Goal: Understand site structure: Understand site structure

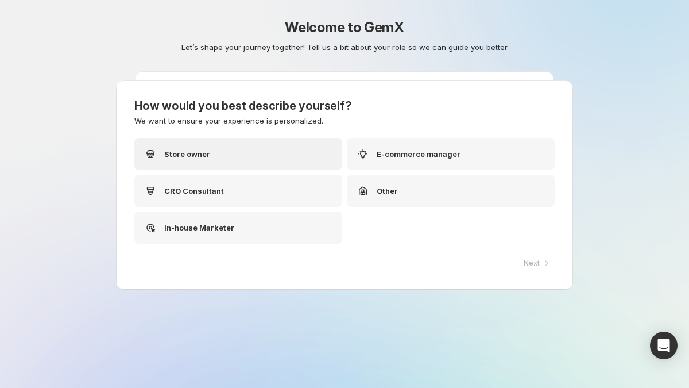
click at [275, 153] on div "Store owner" at bounding box center [238, 154] width 208 height 32
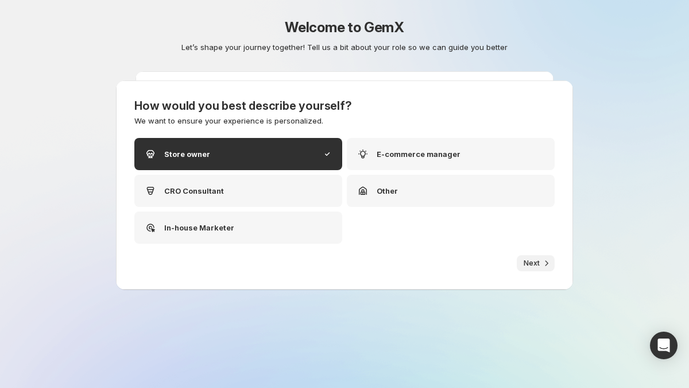
click at [542, 263] on icon "button" at bounding box center [546, 262] width 11 height 11
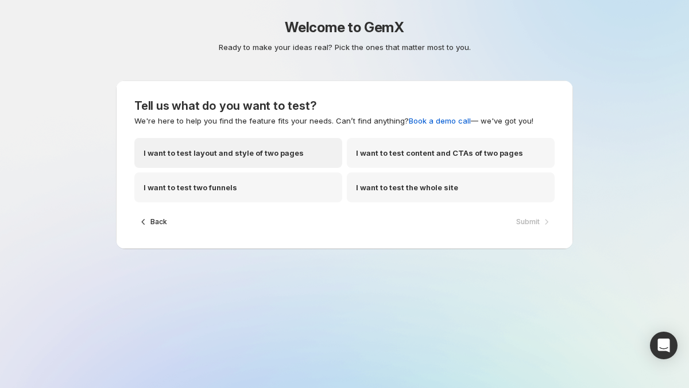
click at [298, 151] on div "I want to test layout and style of two pages" at bounding box center [238, 153] width 208 height 30
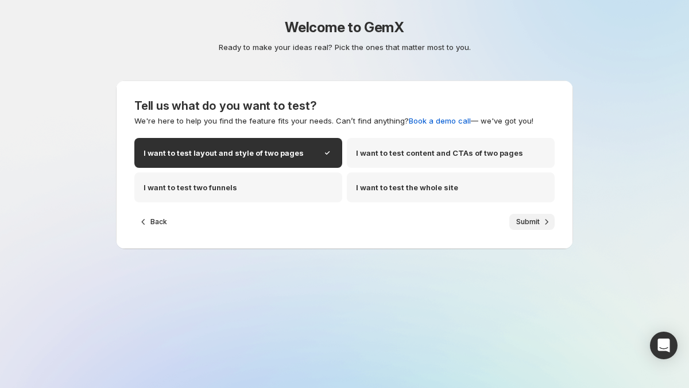
click at [533, 223] on span "Submit" at bounding box center [528, 221] width 24 height 9
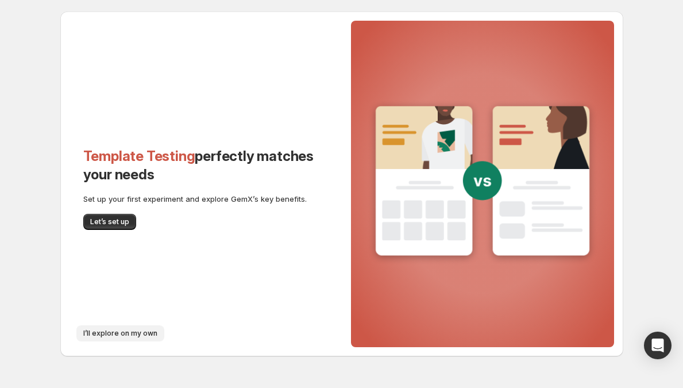
click at [107, 333] on span "I’ll explore on my own" at bounding box center [120, 333] width 74 height 9
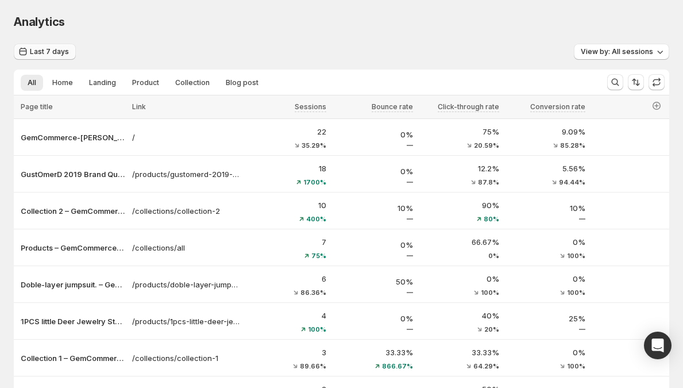
click at [55, 56] on span "Last 7 days" at bounding box center [49, 51] width 39 height 9
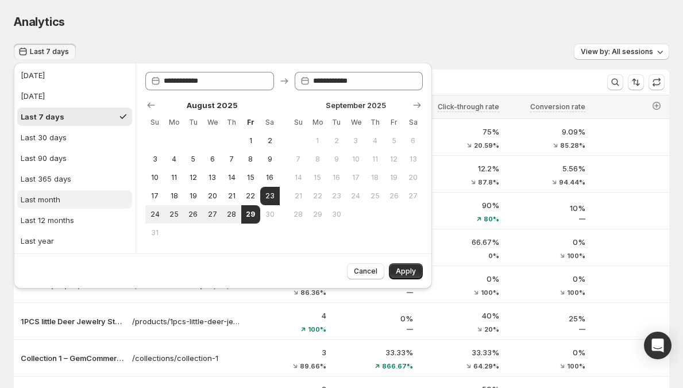
click at [54, 203] on div "Last month" at bounding box center [41, 199] width 40 height 11
type input "**********"
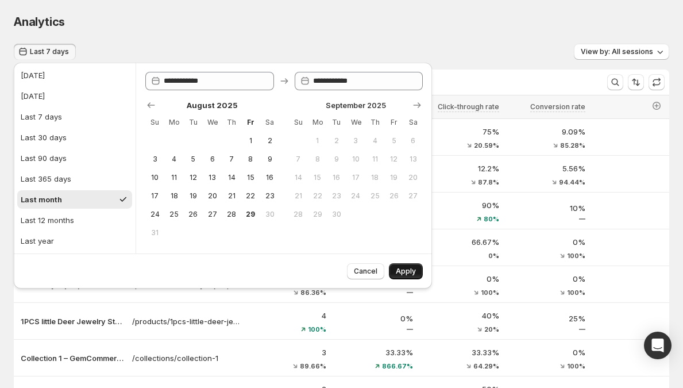
click at [407, 271] on span "Apply" at bounding box center [406, 271] width 20 height 9
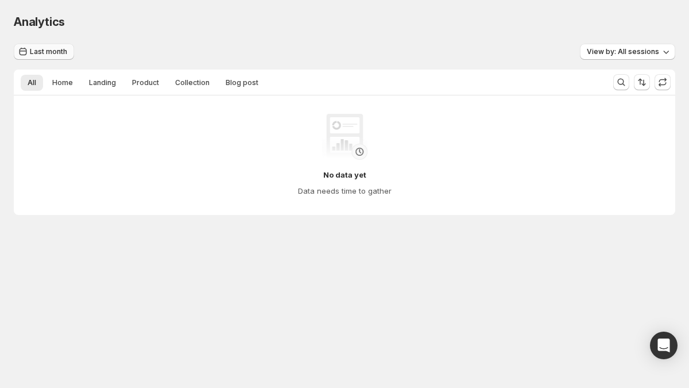
click at [32, 52] on span "Last month" at bounding box center [48, 51] width 37 height 9
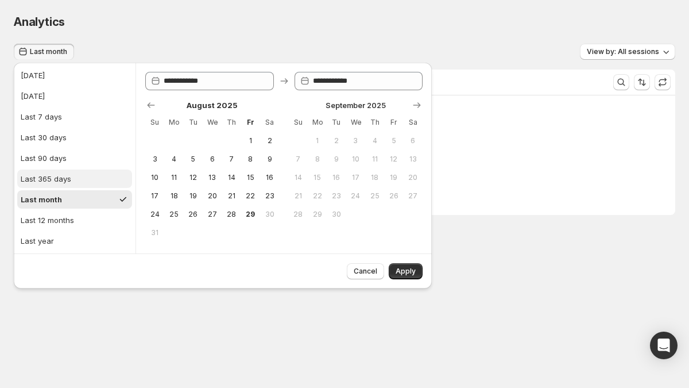
click at [62, 173] on div "Last 365 days" at bounding box center [46, 178] width 51 height 11
type input "**********"
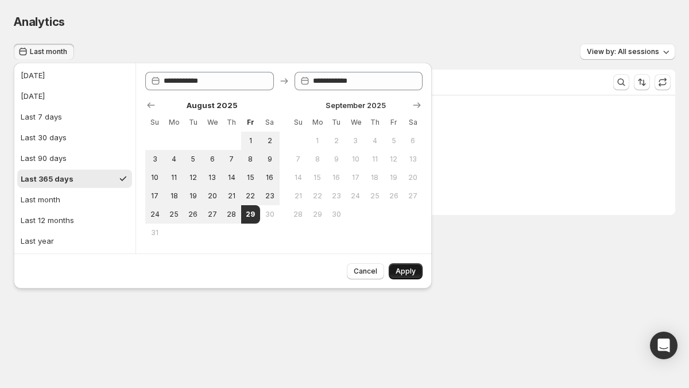
click at [405, 271] on span "Apply" at bounding box center [406, 271] width 20 height 9
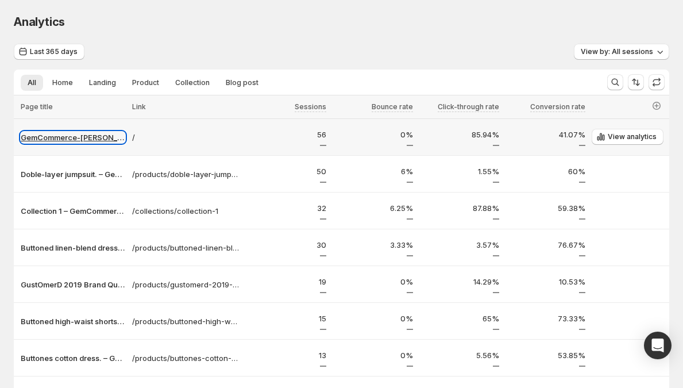
click at [87, 138] on p "GemCommerce-[PERSON_NAME]-stg" at bounding box center [73, 137] width 105 height 11
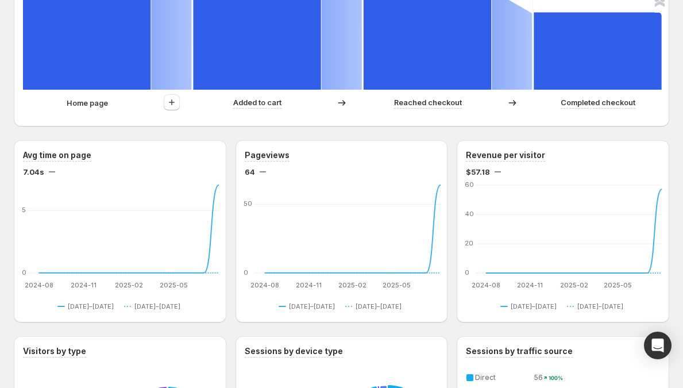
scroll to position [450, 0]
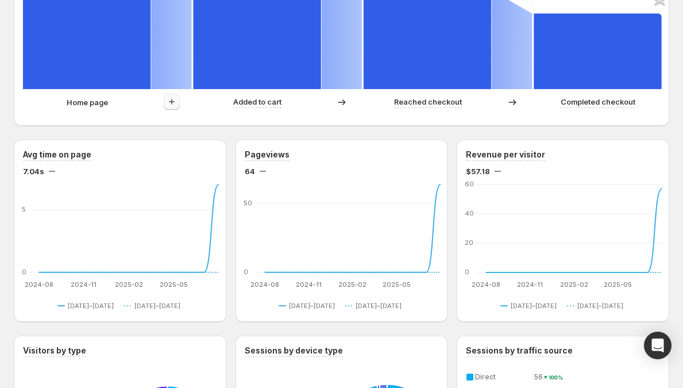
click at [172, 102] on icon "button" at bounding box center [171, 101] width 11 height 11
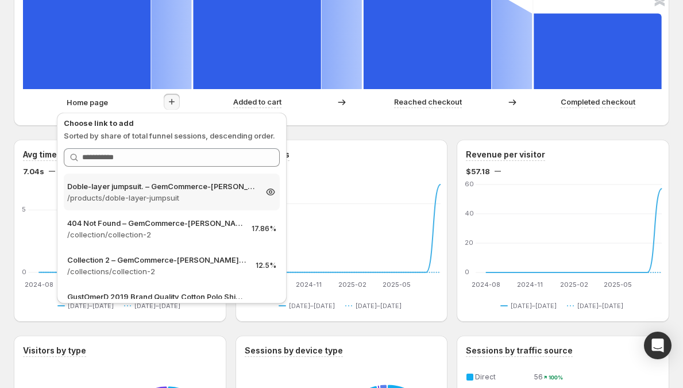
click at [159, 188] on p "Doble-layer jumpsuit. – GemCommerce-[PERSON_NAME]-stg" at bounding box center [161, 185] width 188 height 11
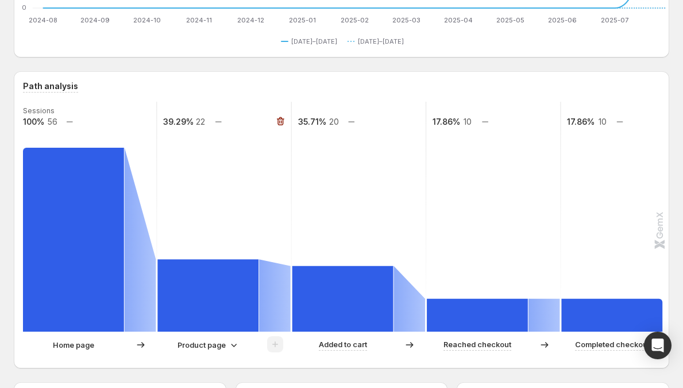
scroll to position [226, 0]
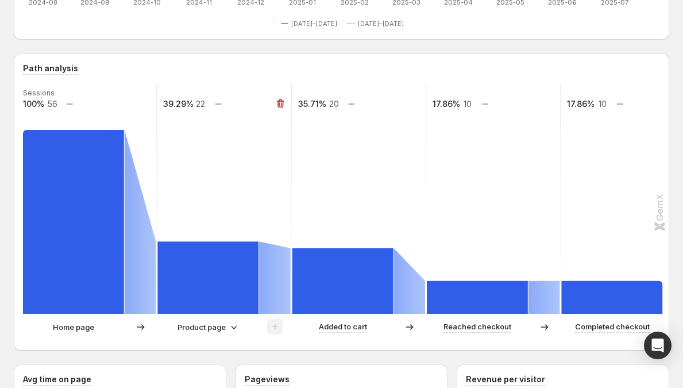
click at [195, 327] on p "Product page" at bounding box center [202, 326] width 48 height 11
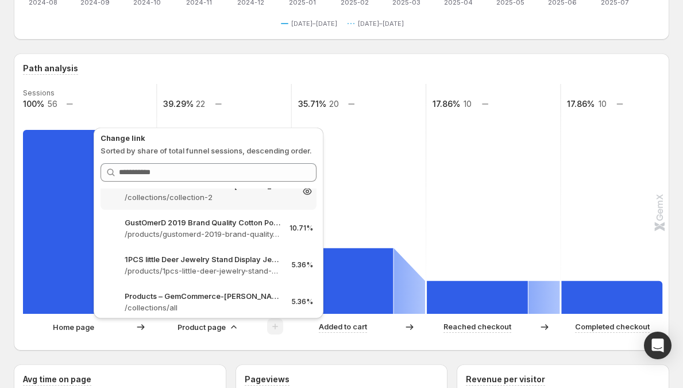
scroll to position [206, 0]
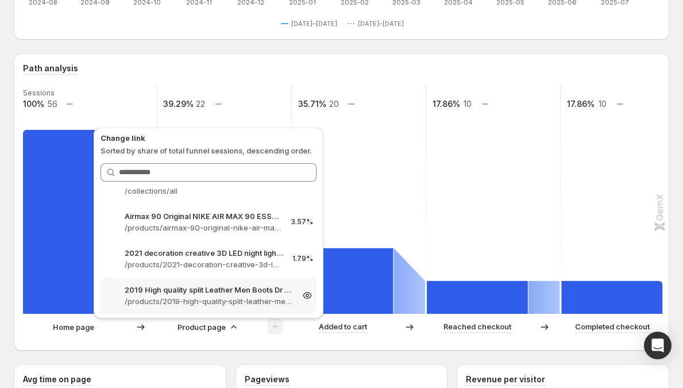
click at [214, 301] on p "/products/2019-high-quality-split-leather-men-boots-dr-boots-shoes-high-top-mot…" at bounding box center [209, 300] width 168 height 11
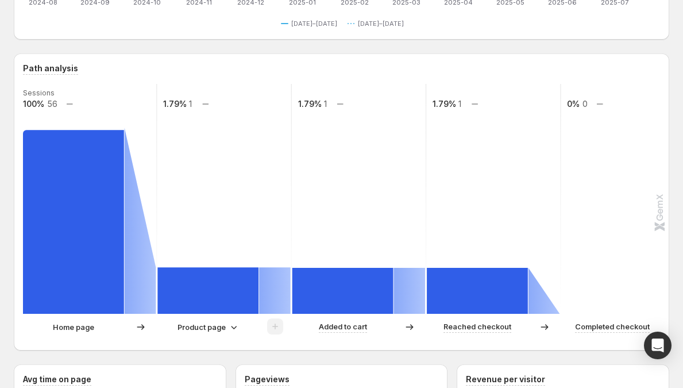
click at [213, 321] on p "Product page" at bounding box center [202, 326] width 48 height 11
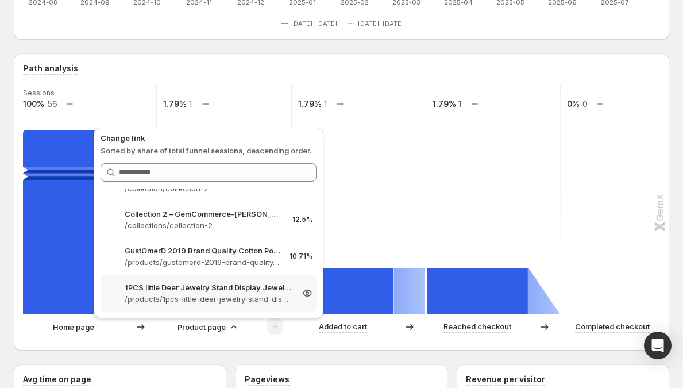
scroll to position [72, 0]
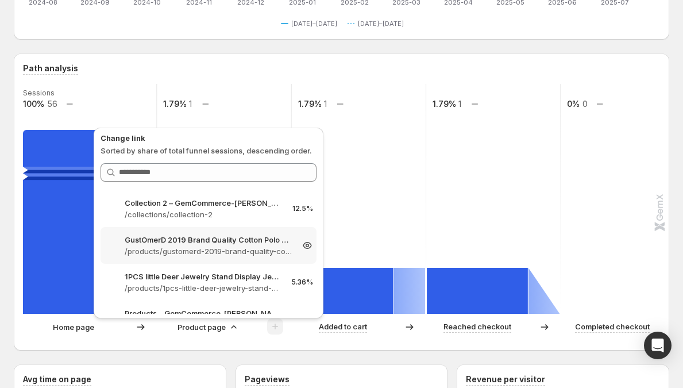
click at [206, 257] on div "GustOmerD 2019 Brand Quality Cotton Polo Shirt Men Solid Slim Fit Shor – GemCom…" at bounding box center [209, 245] width 216 height 37
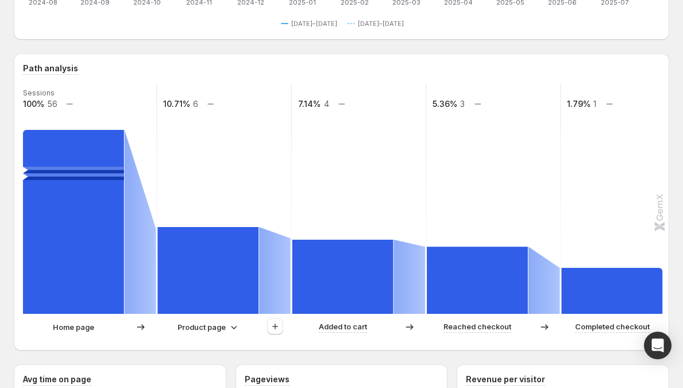
click at [211, 323] on p "Product page" at bounding box center [202, 326] width 48 height 11
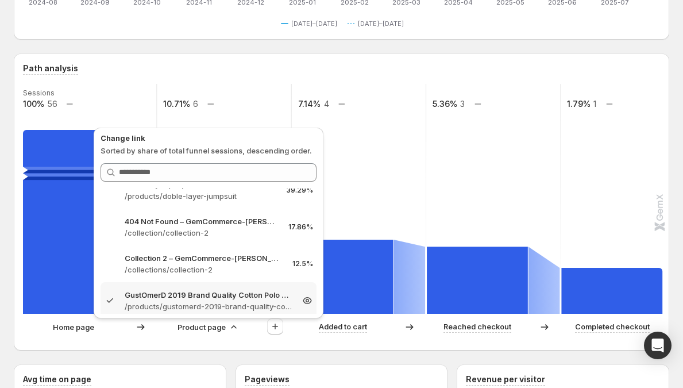
scroll to position [0, 0]
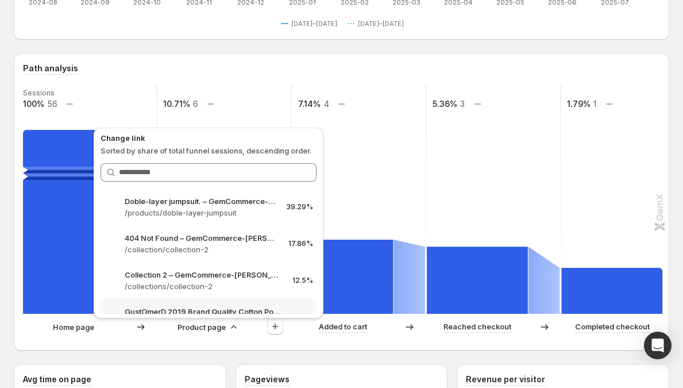
click at [206, 327] on p "Product page" at bounding box center [202, 326] width 48 height 11
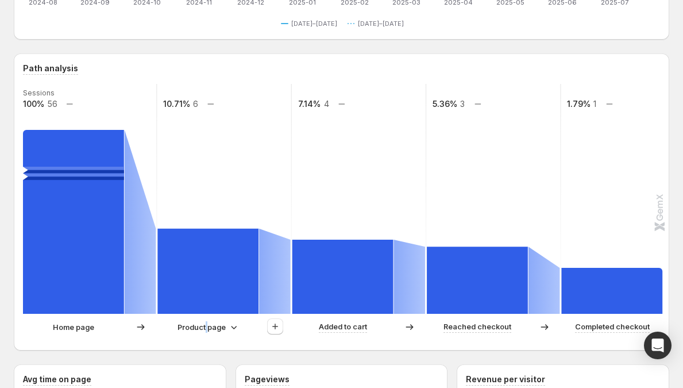
click at [206, 327] on p "Product page" at bounding box center [202, 326] width 48 height 11
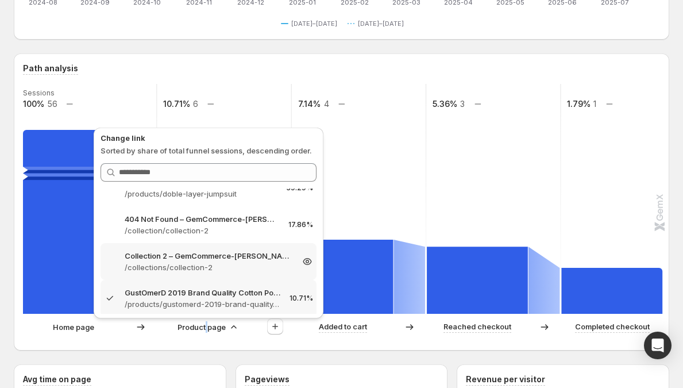
scroll to position [60, 0]
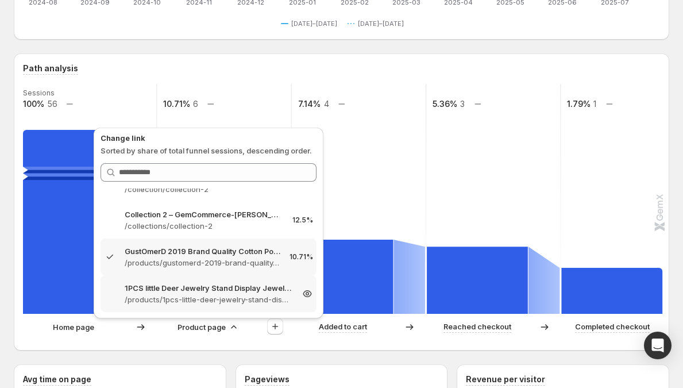
click at [198, 288] on p "1PCS little Deer Jewelry Stand Display Jewelry Tray Tree Earring Holde – GemCom…" at bounding box center [209, 287] width 168 height 11
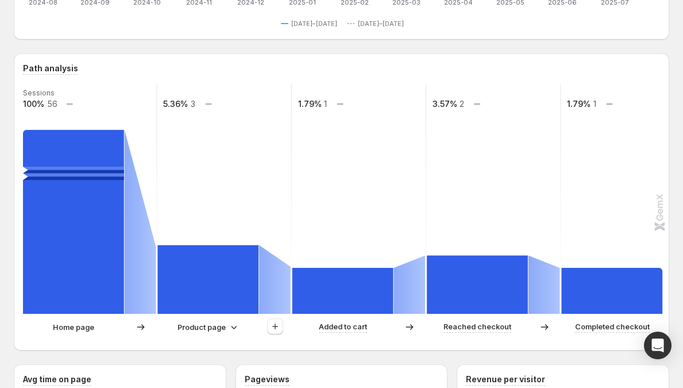
click at [215, 325] on p "Product page" at bounding box center [202, 326] width 48 height 11
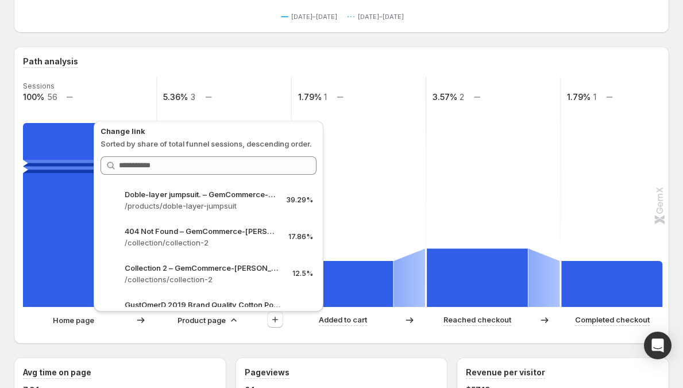
scroll to position [255, 0]
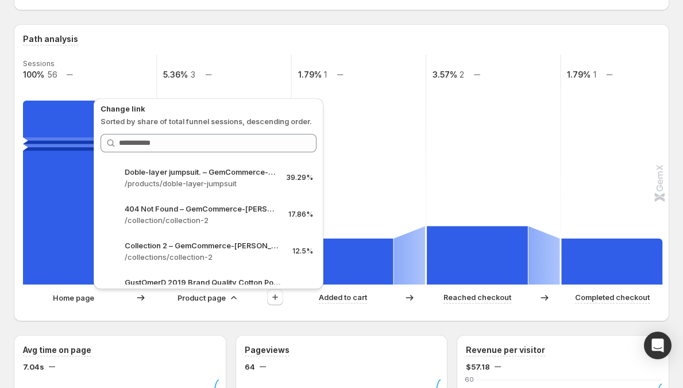
click at [225, 293] on p "Product page" at bounding box center [202, 297] width 48 height 11
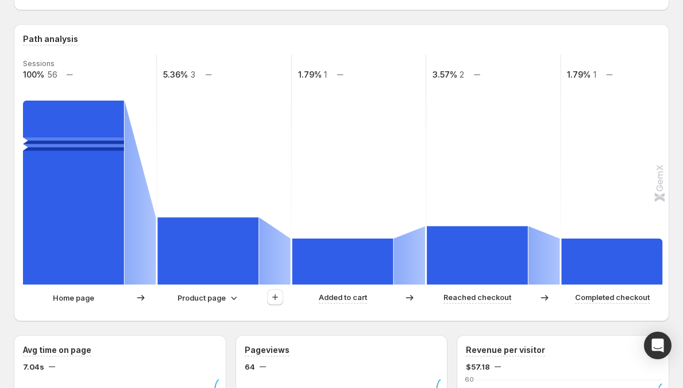
click at [223, 296] on p "Product page" at bounding box center [202, 297] width 48 height 11
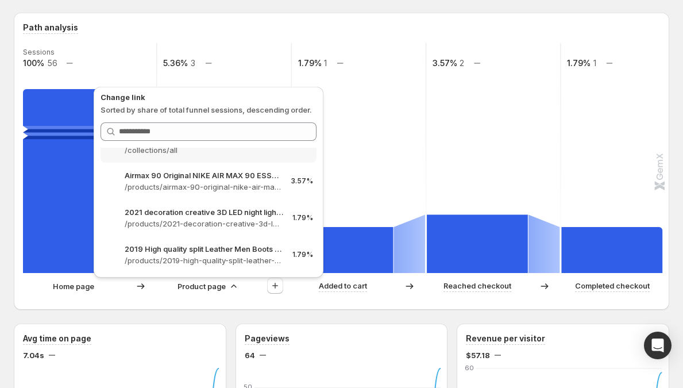
scroll to position [267, 0]
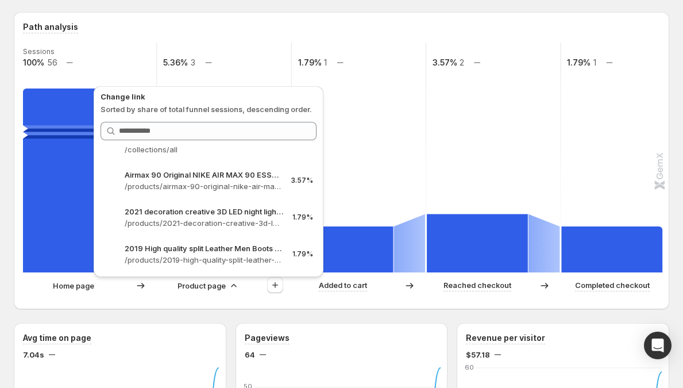
click at [300, 299] on div "Home page Product page Added to cart Reached checkout Completed checkout" at bounding box center [340, 288] width 635 height 23
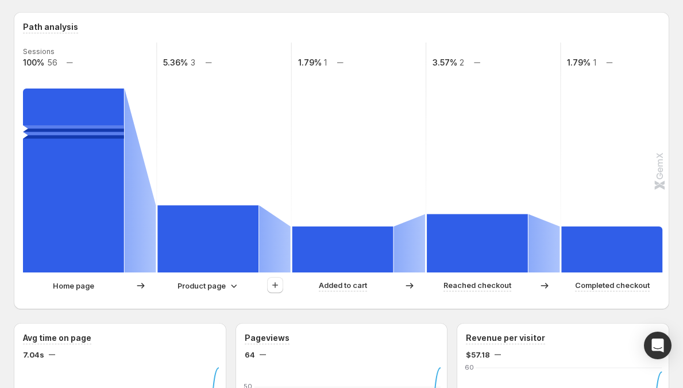
click at [194, 290] on p "Product page" at bounding box center [202, 285] width 48 height 11
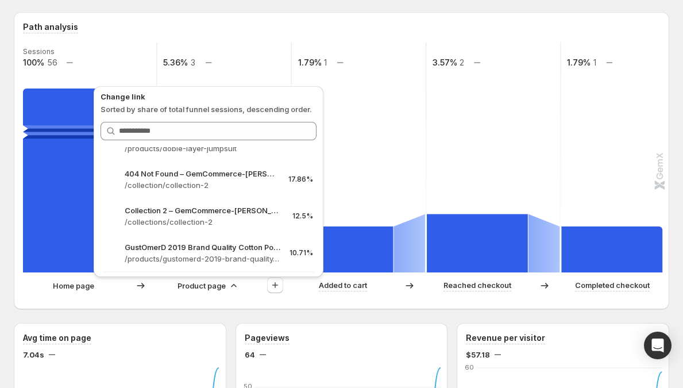
scroll to position [0, 0]
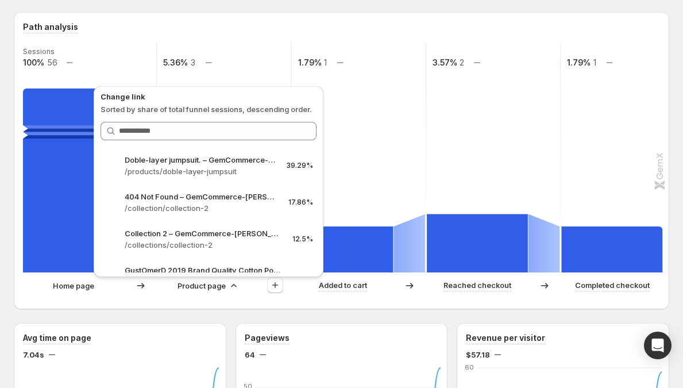
click at [221, 288] on p "Product page" at bounding box center [202, 285] width 48 height 11
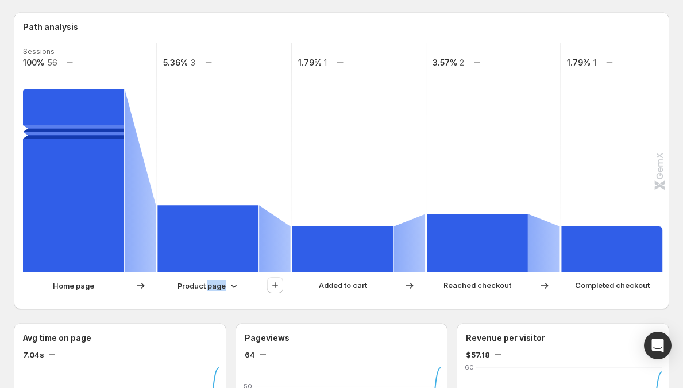
click at [221, 288] on p "Product page" at bounding box center [202, 285] width 48 height 11
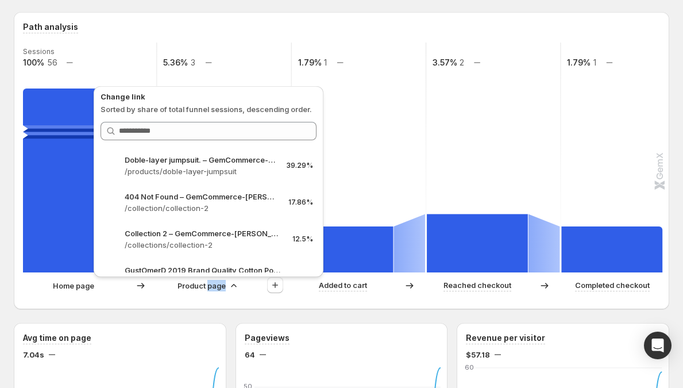
click at [217, 300] on div "Path analysis Sessions 100% 56 5.36% 3 1.79% 1 3.57% 2 1.79% 1 Home page Produc…" at bounding box center [341, 160] width 655 height 297
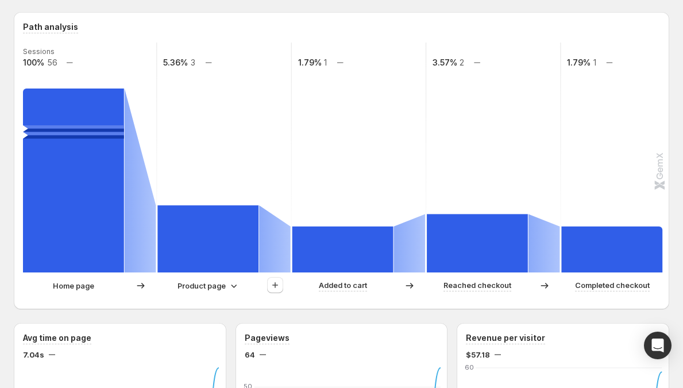
click at [221, 285] on p "Product page" at bounding box center [202, 285] width 48 height 11
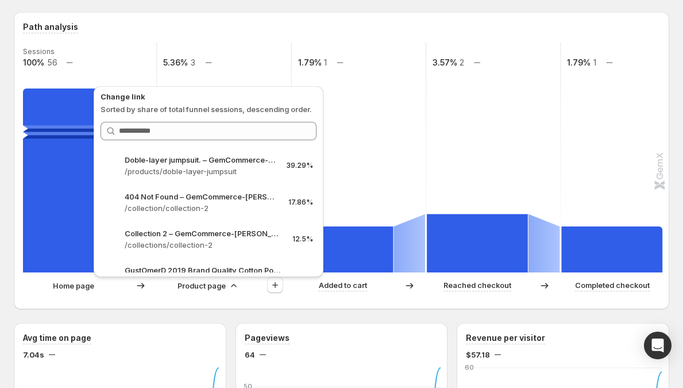
click at [217, 300] on div "Path analysis Sessions 100% 56 5.36% 3 1.79% 1 3.57% 2 1.79% 1 Home page Produc…" at bounding box center [341, 160] width 655 height 297
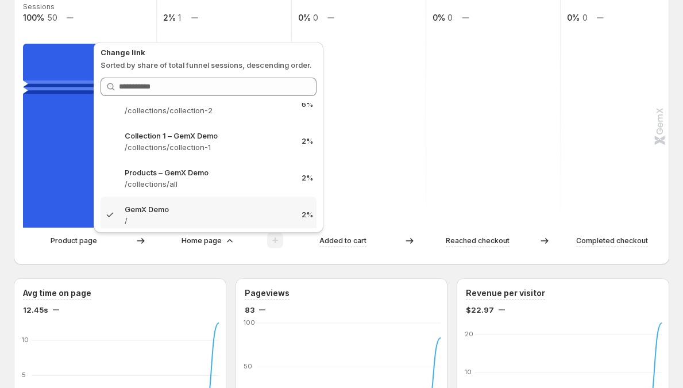
scroll to position [22, 0]
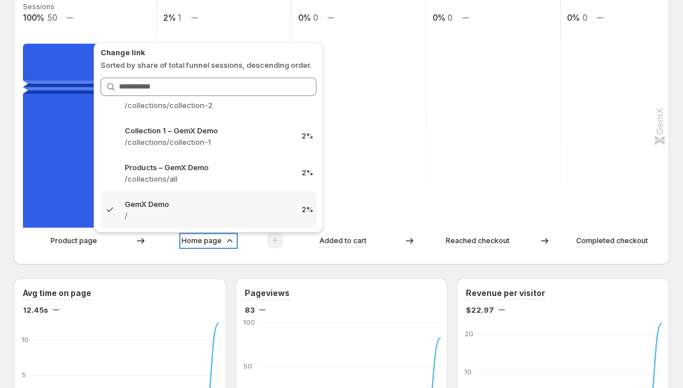
click at [213, 240] on p "Home page" at bounding box center [202, 240] width 40 height 11
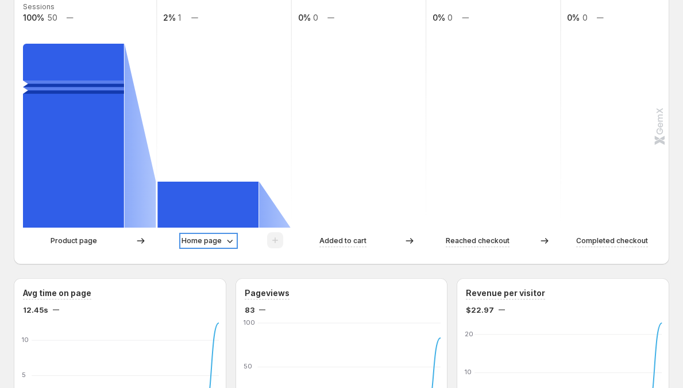
click at [214, 240] on p "Home page" at bounding box center [202, 240] width 40 height 11
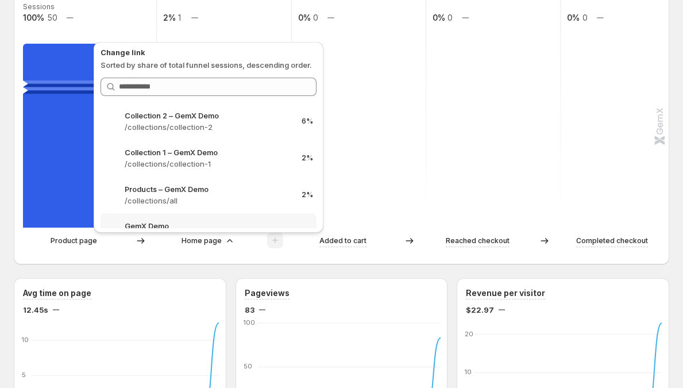
click at [206, 250] on div "Product page Home page Added to cart Reached checkout Completed checkout" at bounding box center [340, 243] width 635 height 23
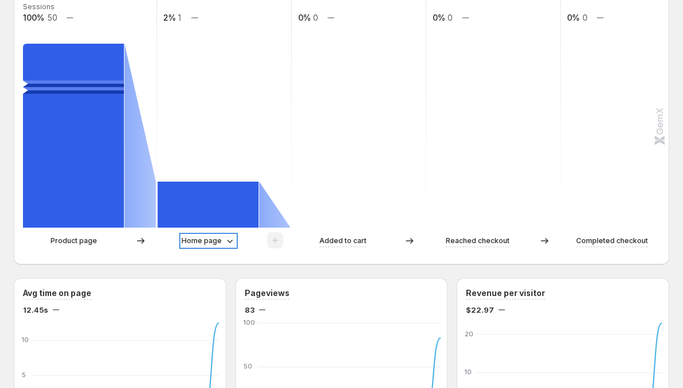
click at [210, 240] on p "Home page" at bounding box center [202, 240] width 40 height 11
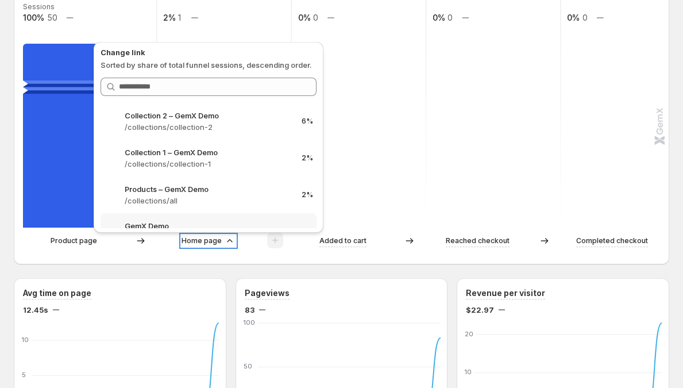
click at [209, 242] on p "Home page" at bounding box center [202, 240] width 40 height 11
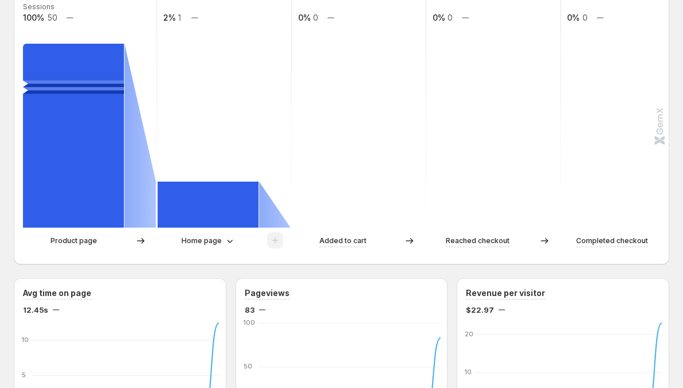
click at [205, 255] on div "Path analysis Sessions 100% 50 2% 1 0% 0 0% 0 0% 0 Product page Home page Added…" at bounding box center [341, 115] width 655 height 297
click at [200, 245] on p "Home page" at bounding box center [202, 240] width 40 height 11
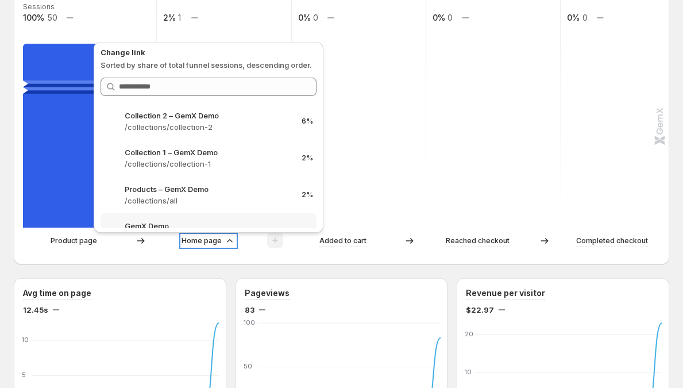
click at [201, 239] on p "Home page" at bounding box center [202, 240] width 40 height 11
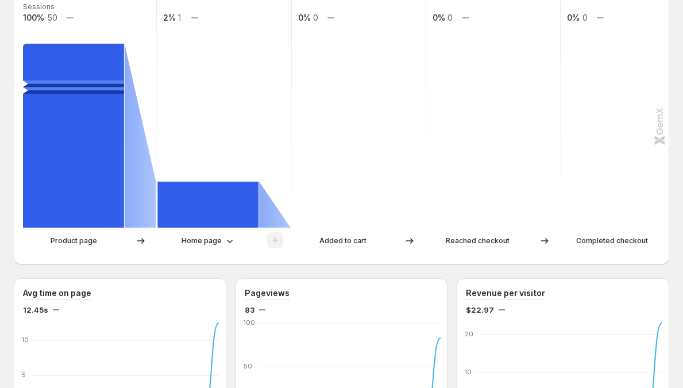
click at [196, 260] on div "Path analysis Sessions 100% 50 2% 1 0% 0 0% 0 0% 0 Product page Home page Added…" at bounding box center [341, 115] width 655 height 297
click at [205, 244] on p "Home page" at bounding box center [202, 240] width 40 height 11
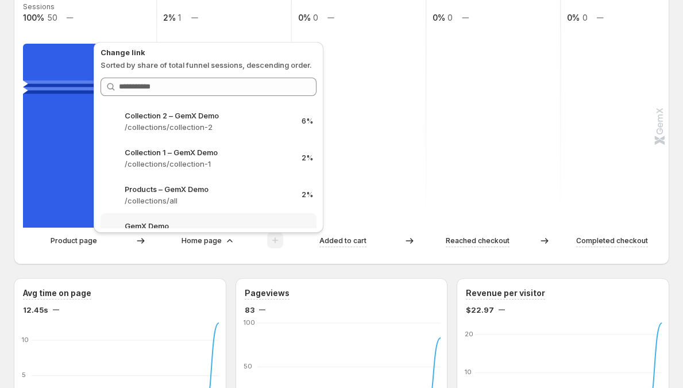
click at [202, 259] on div "Path analysis Sessions 100% 50 2% 1 0% 0 0% 0 0% 0 Product page Home page Added…" at bounding box center [341, 115] width 655 height 297
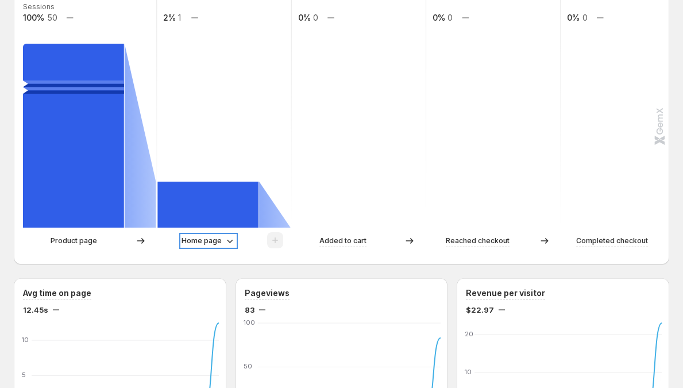
click at [199, 245] on p "Home page" at bounding box center [202, 240] width 40 height 11
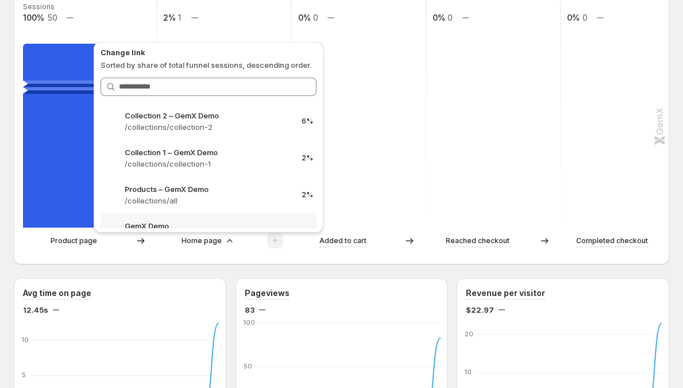
click at [198, 251] on div "Product page Home page Added to cart Reached checkout Completed checkout" at bounding box center [340, 243] width 635 height 23
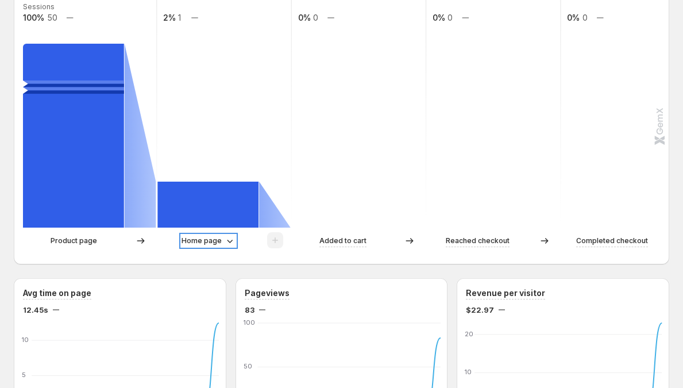
click at [217, 243] on p "Home page" at bounding box center [202, 240] width 40 height 11
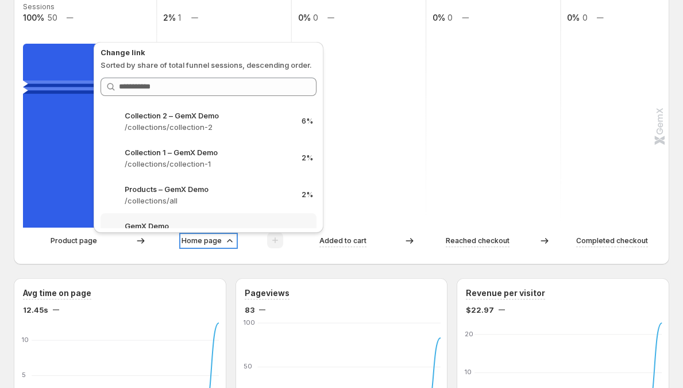
click at [219, 241] on p "Home page" at bounding box center [202, 240] width 40 height 11
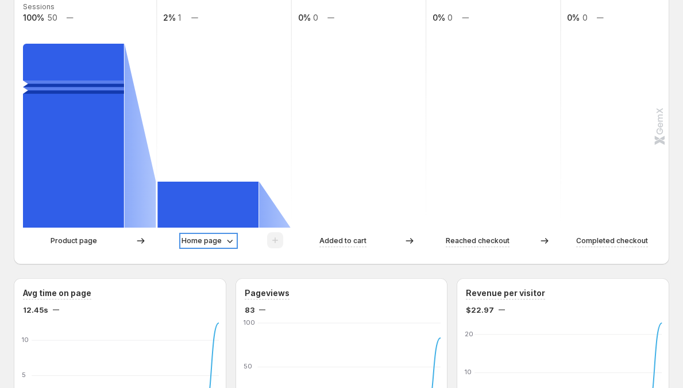
click at [221, 244] on div "Home page" at bounding box center [209, 240] width 54 height 11
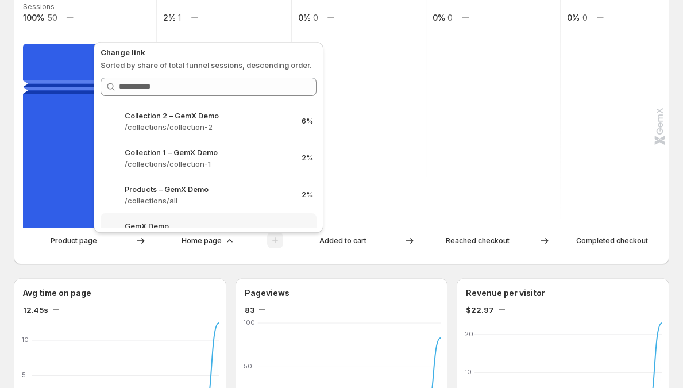
click at [218, 253] on div "Product page Home page Added to cart Reached checkout Completed checkout" at bounding box center [340, 243] width 635 height 23
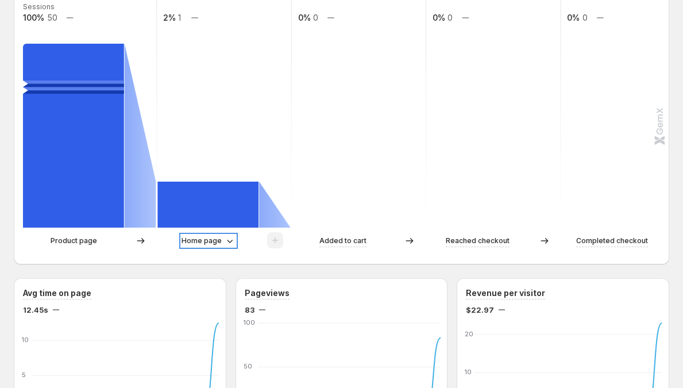
click at [213, 245] on p "Home page" at bounding box center [202, 240] width 40 height 11
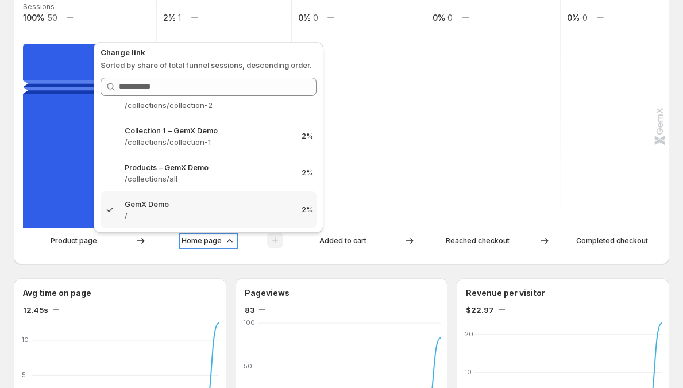
click at [214, 238] on p "Home page" at bounding box center [202, 240] width 40 height 11
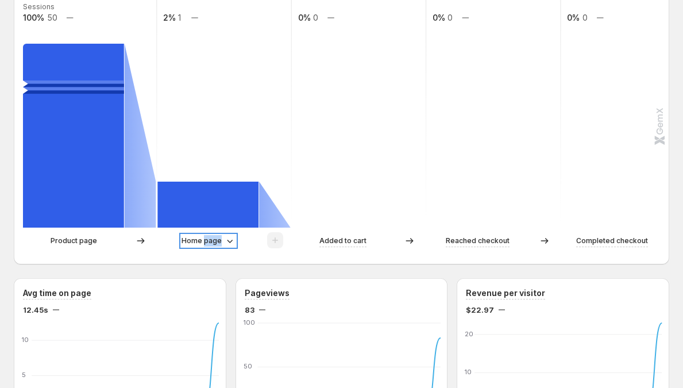
click at [214, 238] on p "Home page" at bounding box center [202, 240] width 40 height 11
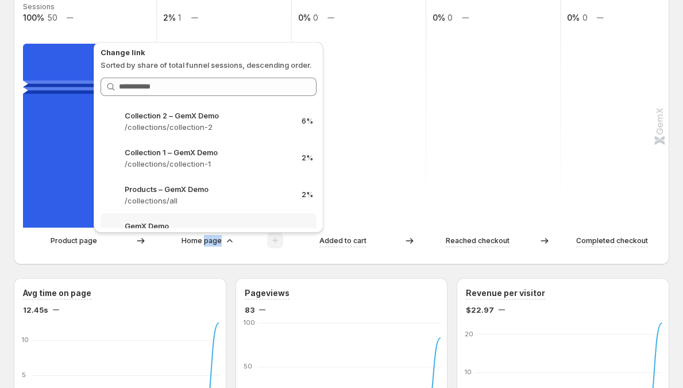
click at [207, 250] on div "Product page Home page Added to cart Reached checkout Completed checkout" at bounding box center [340, 243] width 635 height 23
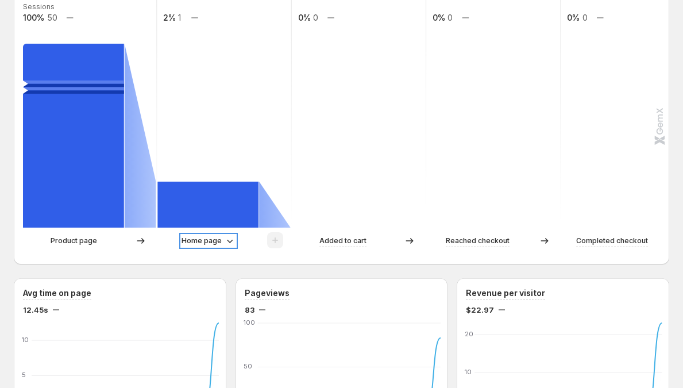
click at [214, 240] on p "Home page" at bounding box center [202, 240] width 40 height 11
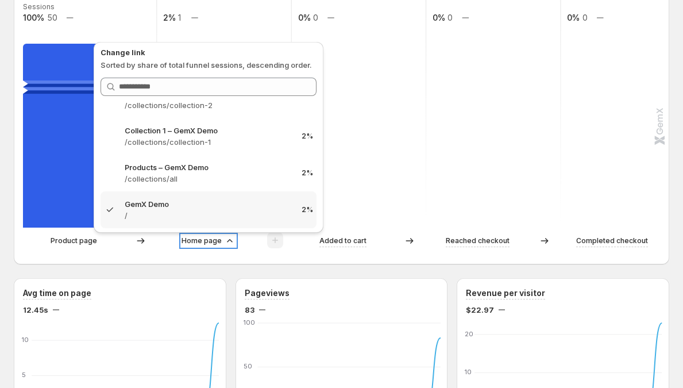
click at [201, 243] on p "Home page" at bounding box center [202, 240] width 40 height 11
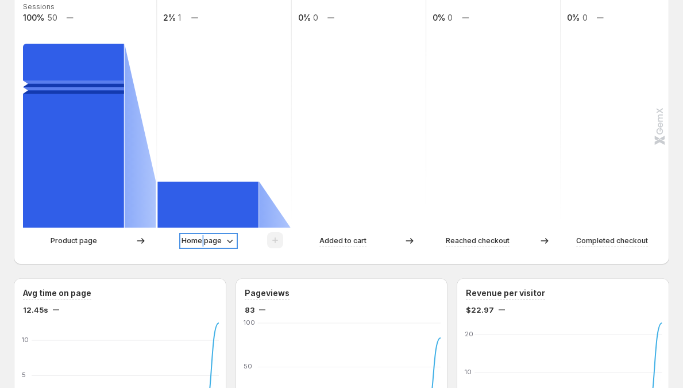
click at [201, 243] on p "Home page" at bounding box center [202, 240] width 40 height 11
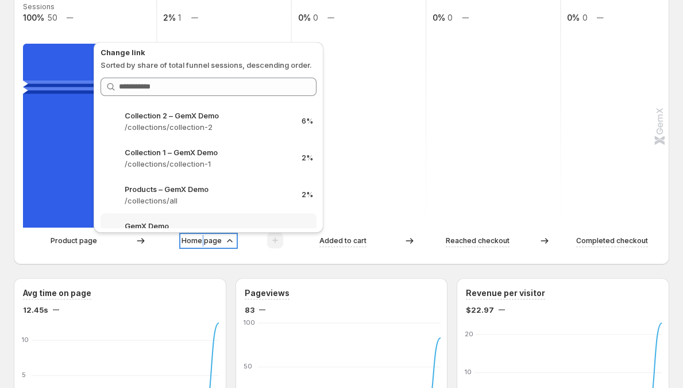
click at [201, 243] on p "Home page" at bounding box center [202, 240] width 40 height 11
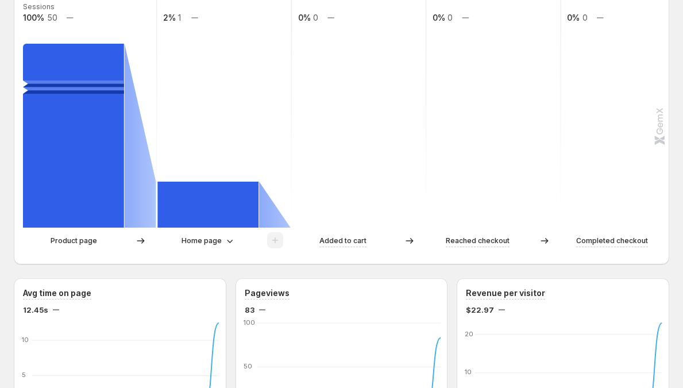
click at [194, 257] on div "Path analysis Sessions 100% 50 2% 1 0% 0 0% 0 0% 0 Product page Home page Added…" at bounding box center [341, 115] width 655 height 297
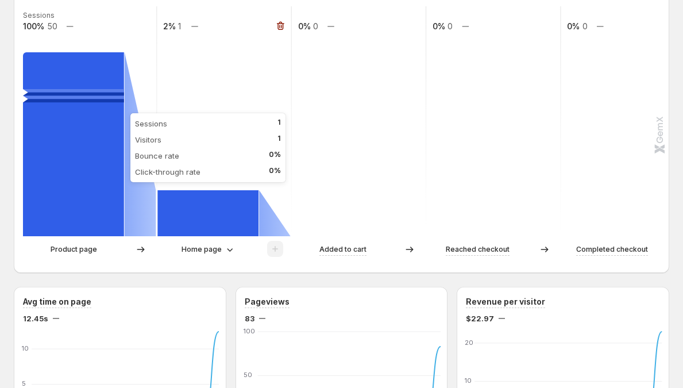
scroll to position [303, 0]
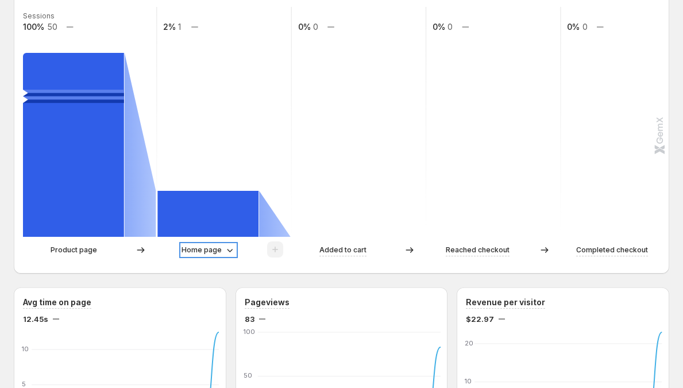
click at [207, 247] on p "Home page" at bounding box center [202, 249] width 40 height 11
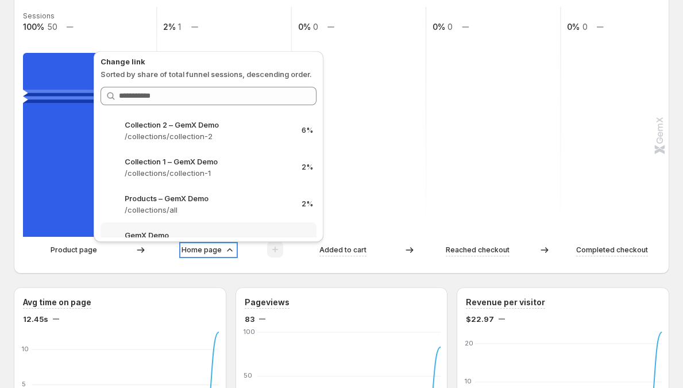
click at [207, 247] on p "Home page" at bounding box center [202, 249] width 40 height 11
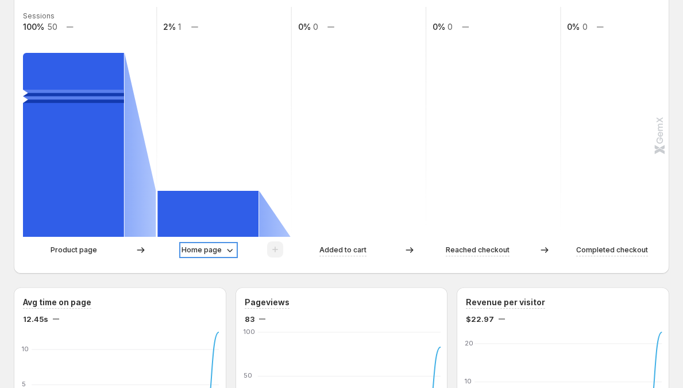
click at [207, 253] on p "Home page" at bounding box center [202, 249] width 40 height 11
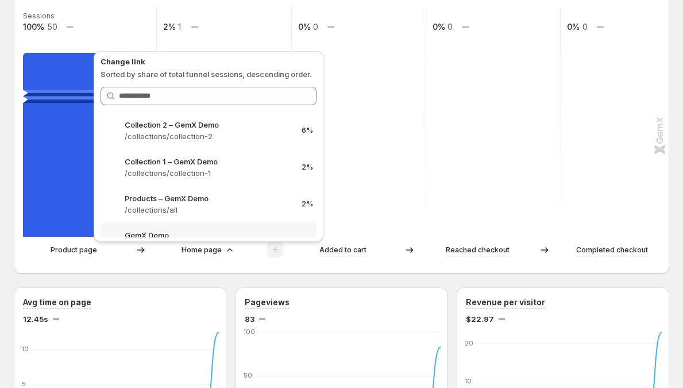
click at [200, 267] on div "Path analysis Sessions 100% 50 2% 1 0% 0 0% 0 0% 0 Product page Home page Added…" at bounding box center [341, 124] width 655 height 297
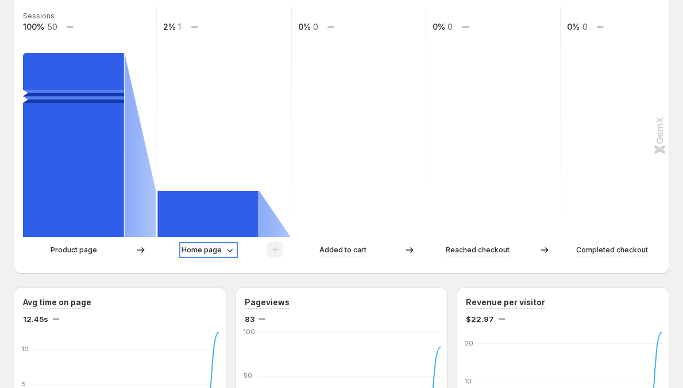
click at [212, 250] on p "Home page" at bounding box center [202, 249] width 40 height 11
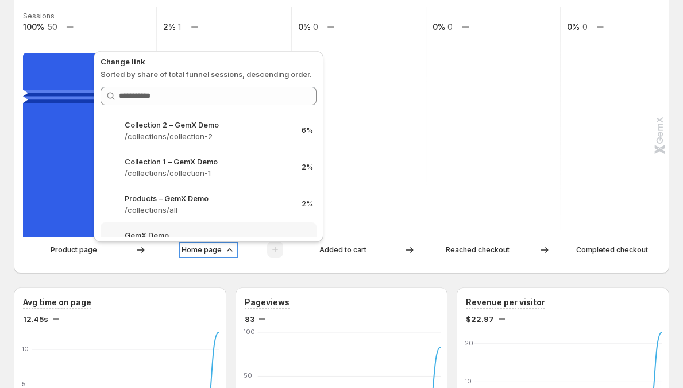
click at [211, 252] on p "Home page" at bounding box center [202, 249] width 40 height 11
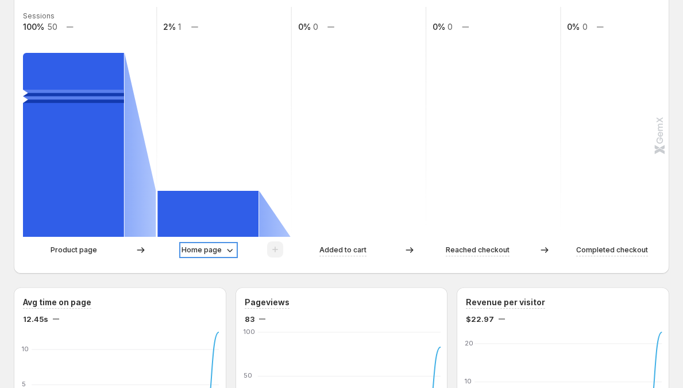
click at [210, 252] on p "Home page" at bounding box center [202, 249] width 40 height 11
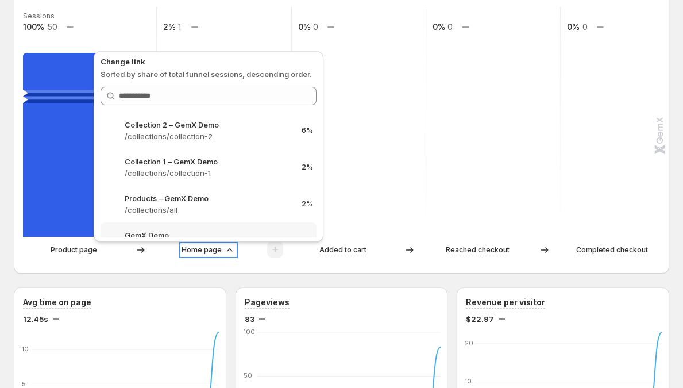
click at [220, 245] on p "Home page" at bounding box center [202, 249] width 40 height 11
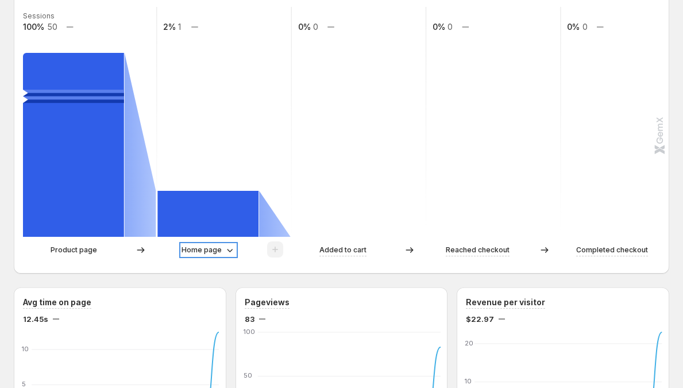
click at [233, 252] on icon at bounding box center [229, 249] width 11 height 11
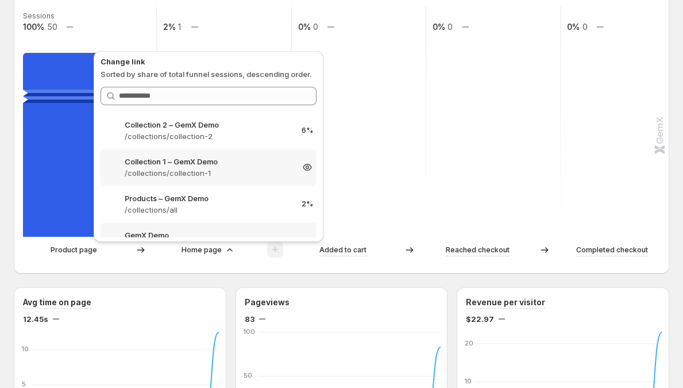
scroll to position [0, 0]
click at [226, 251] on icon at bounding box center [229, 249] width 11 height 11
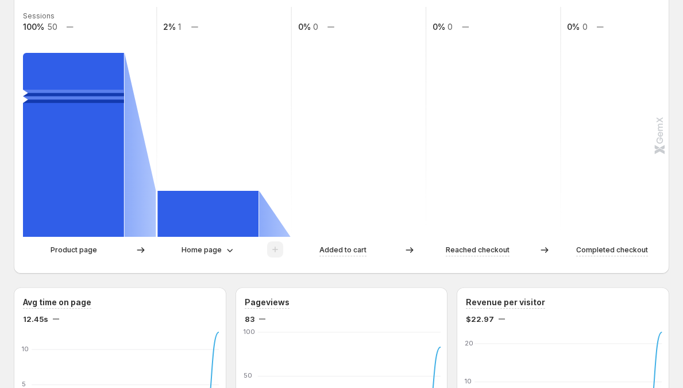
click at [223, 258] on div "Product page Home page Added to cart Reached checkout Completed checkout" at bounding box center [340, 252] width 635 height 23
click at [226, 252] on icon at bounding box center [229, 249] width 11 height 11
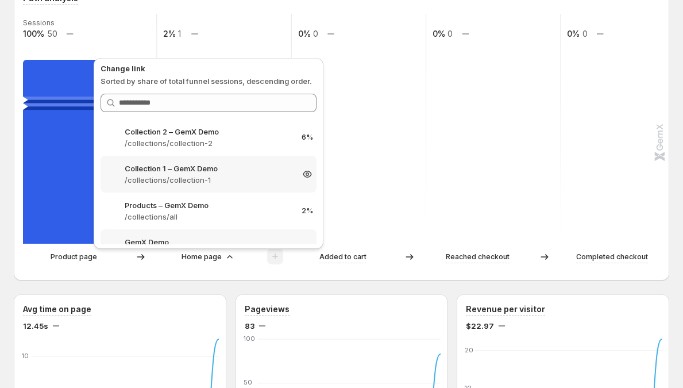
click at [306, 174] on icon at bounding box center [307, 173] width 3 height 3
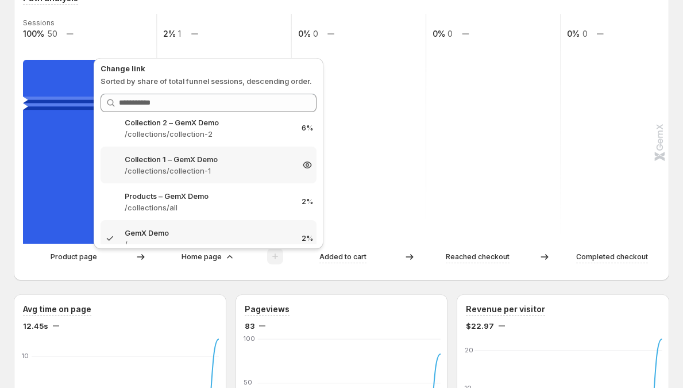
scroll to position [8, 0]
click at [205, 257] on p "Home page" at bounding box center [202, 256] width 40 height 11
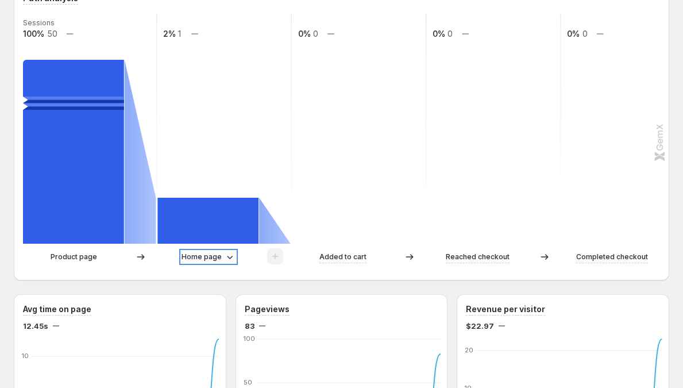
click at [200, 254] on p "Home page" at bounding box center [202, 256] width 40 height 11
